Goal: Find specific page/section: Find specific page/section

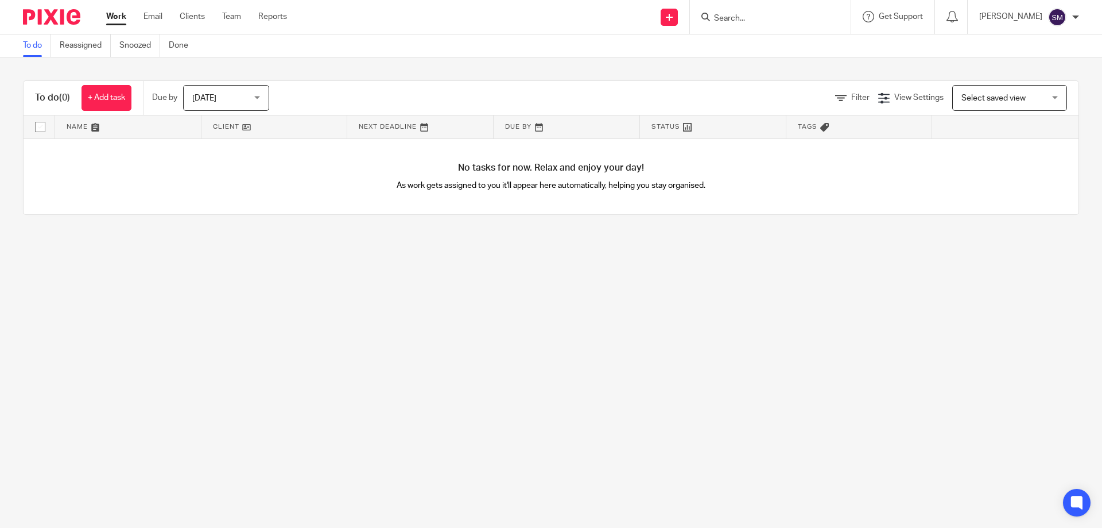
click at [741, 18] on input "Search" at bounding box center [764, 19] width 103 height 10
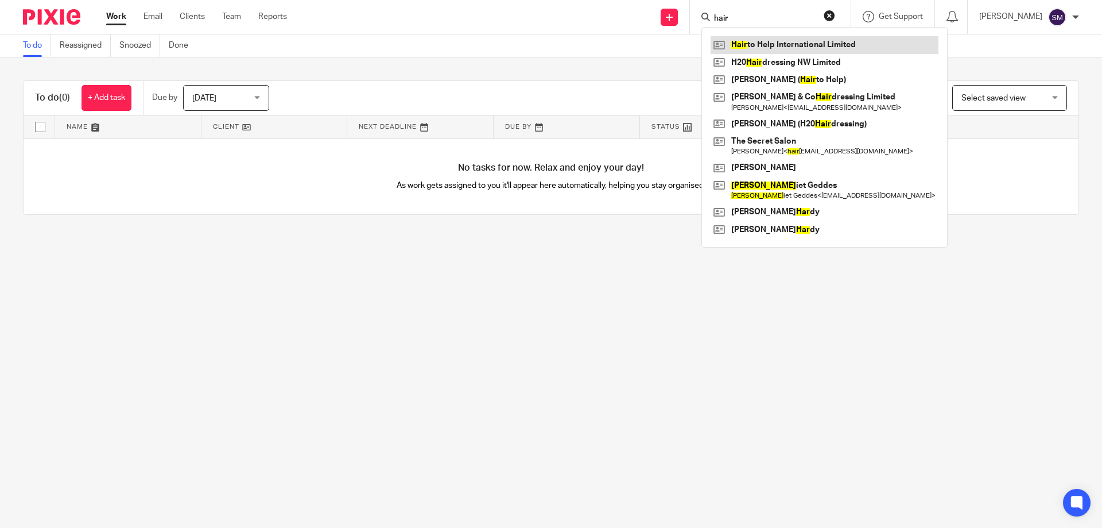
type input "hair"
click at [807, 38] on link at bounding box center [825, 44] width 228 height 17
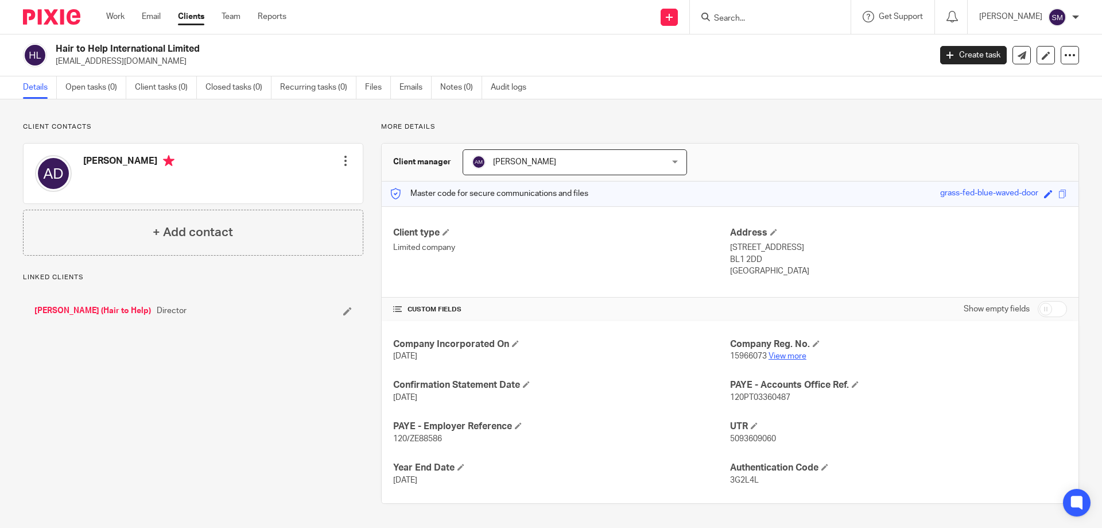
click at [769, 353] on link "View more" at bounding box center [788, 356] width 38 height 8
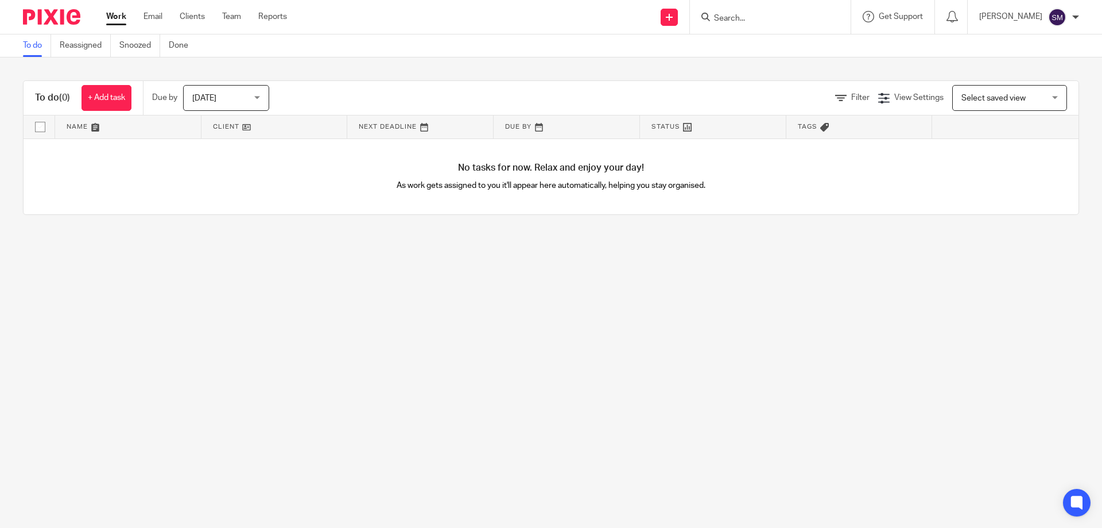
type input "b"
type input "kba"
click at [762, 37] on link at bounding box center [782, 44] width 142 height 17
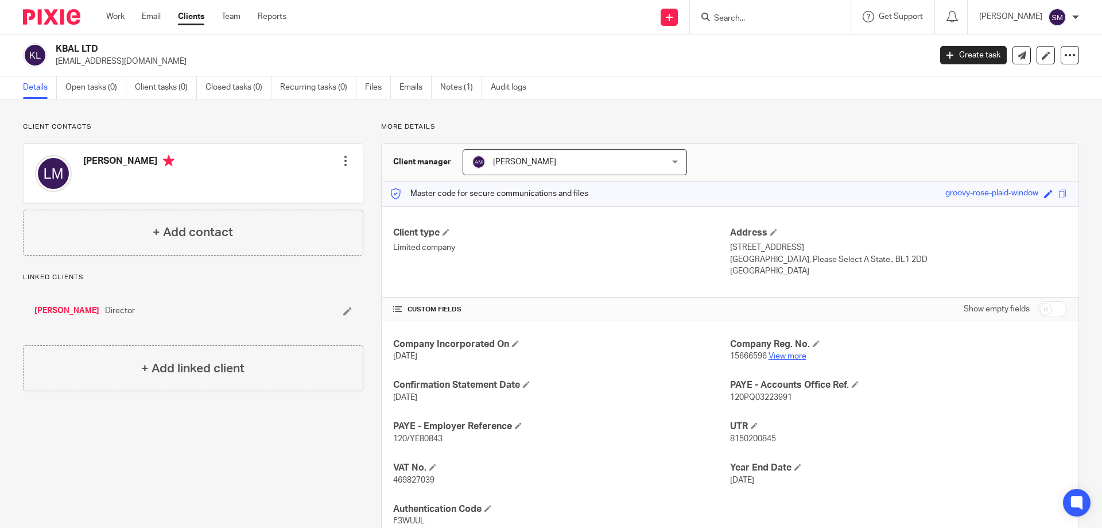
click at [776, 359] on link "View more" at bounding box center [788, 356] width 38 height 8
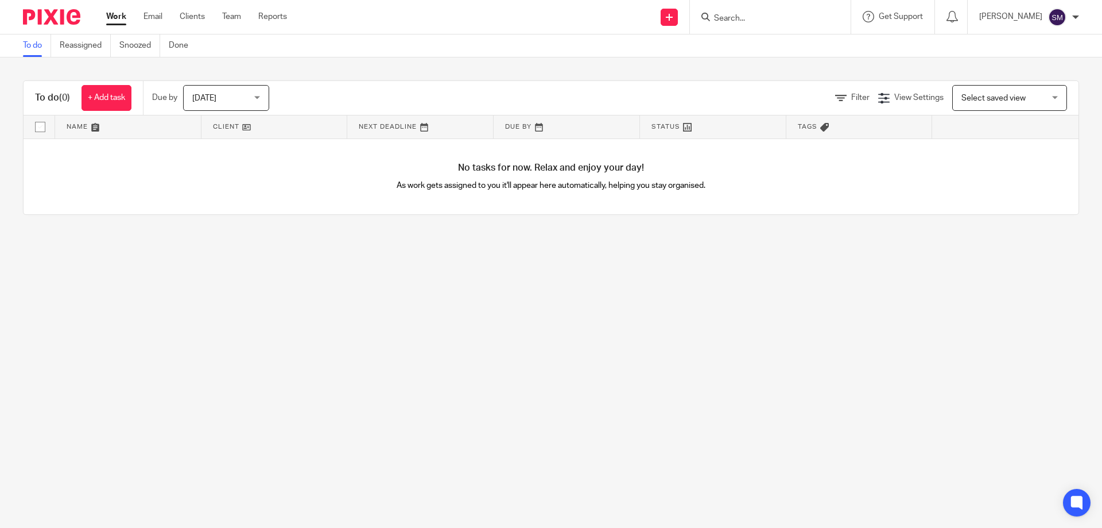
click at [745, 11] on form at bounding box center [774, 17] width 122 height 14
click at [746, 16] on input "Search" at bounding box center [764, 19] width 103 height 10
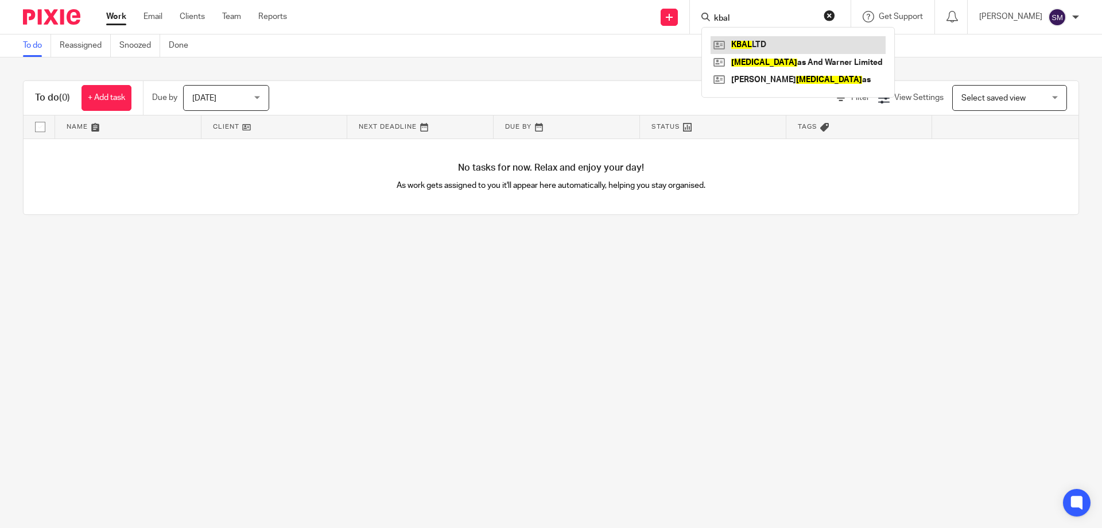
type input "kbal"
click at [775, 44] on link at bounding box center [798, 44] width 175 height 17
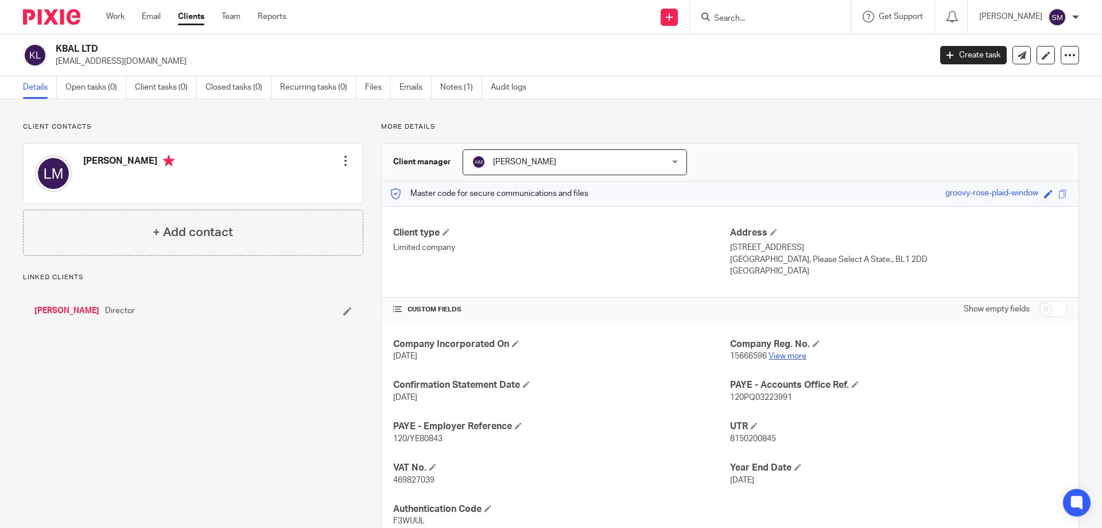
click at [774, 356] on link "View more" at bounding box center [788, 356] width 38 height 8
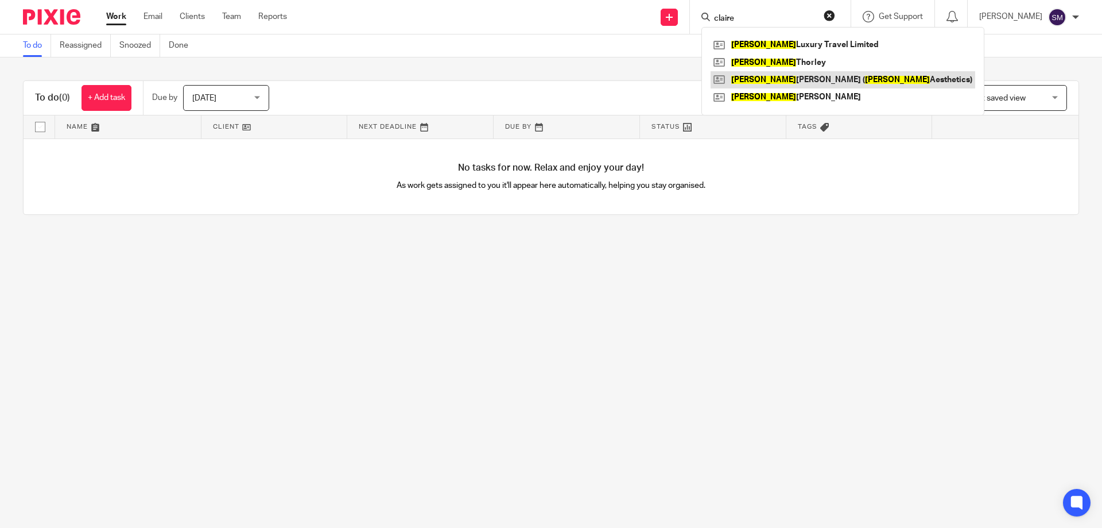
type input "claire"
click at [811, 71] on link at bounding box center [843, 79] width 265 height 17
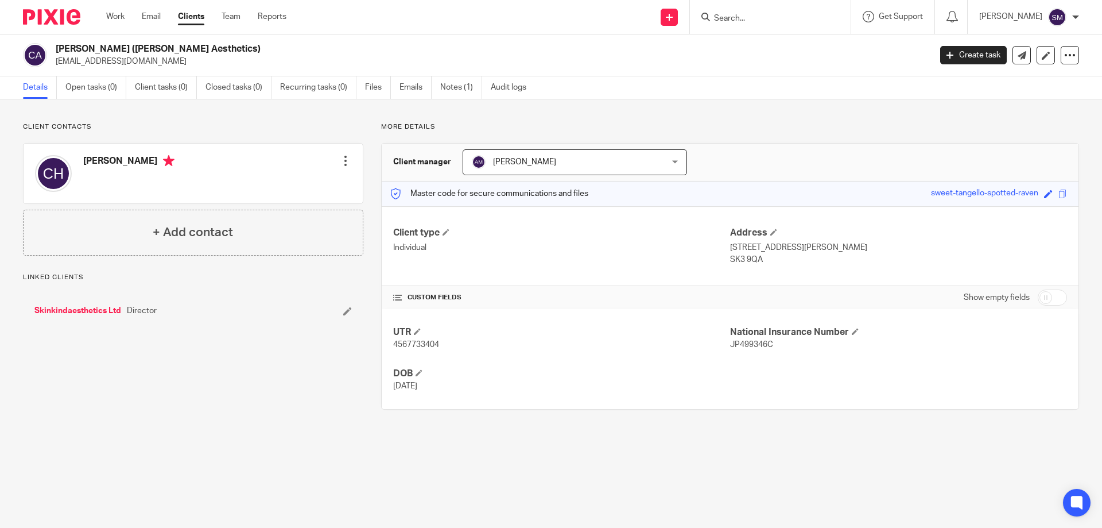
click at [86, 305] on link "Skinkindaesthetics Ltd" at bounding box center [77, 310] width 87 height 11
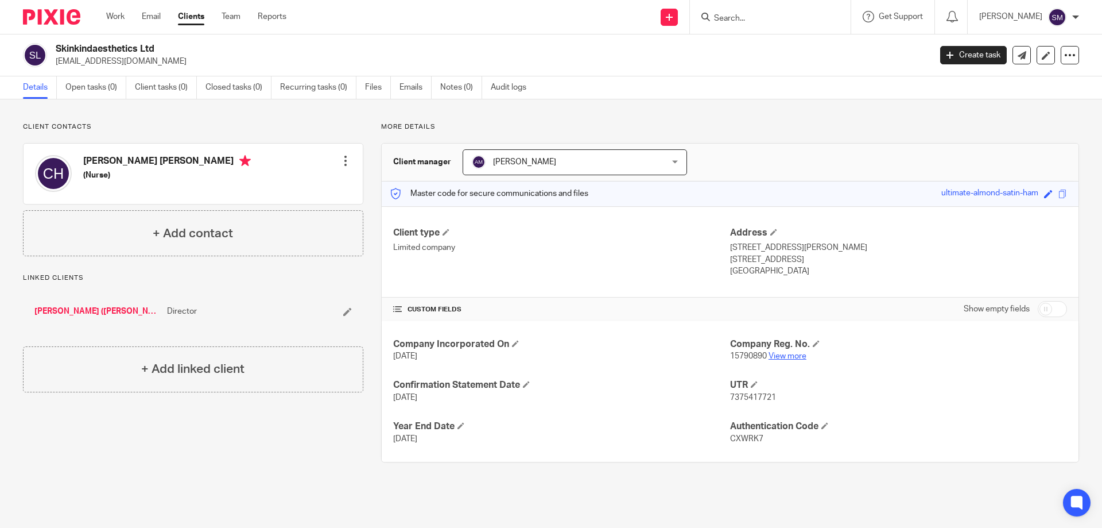
click at [772, 360] on link "View more" at bounding box center [788, 356] width 38 height 8
